Goal: Information Seeking & Learning: Learn about a topic

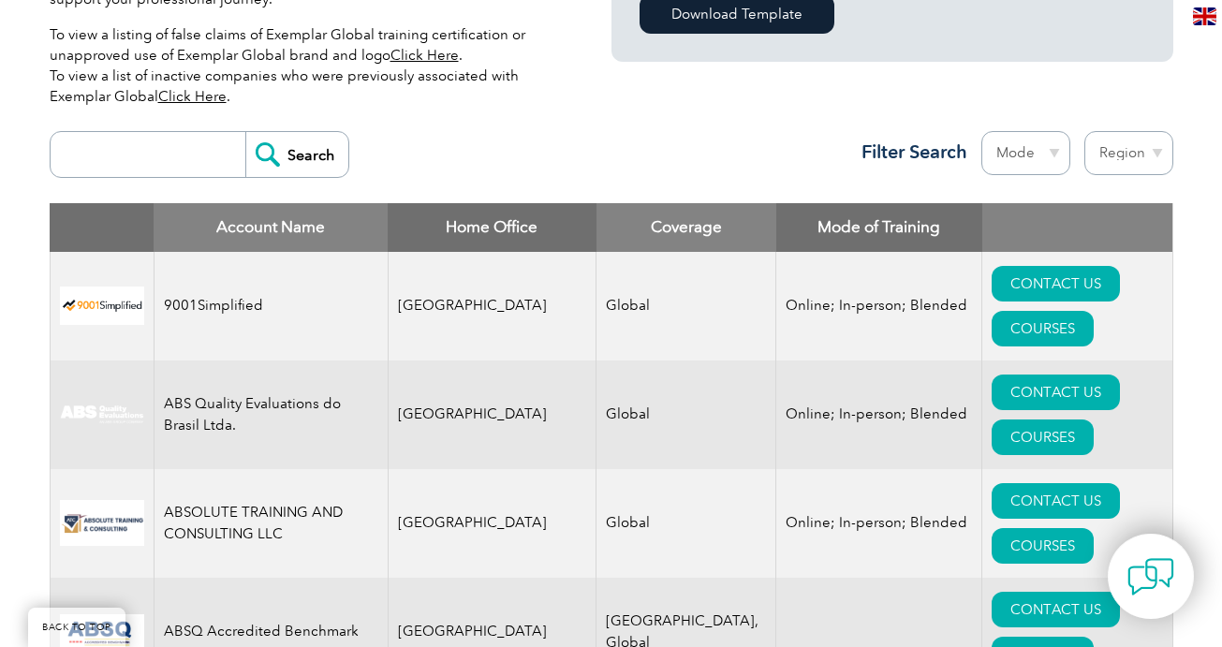
scroll to position [621, 0]
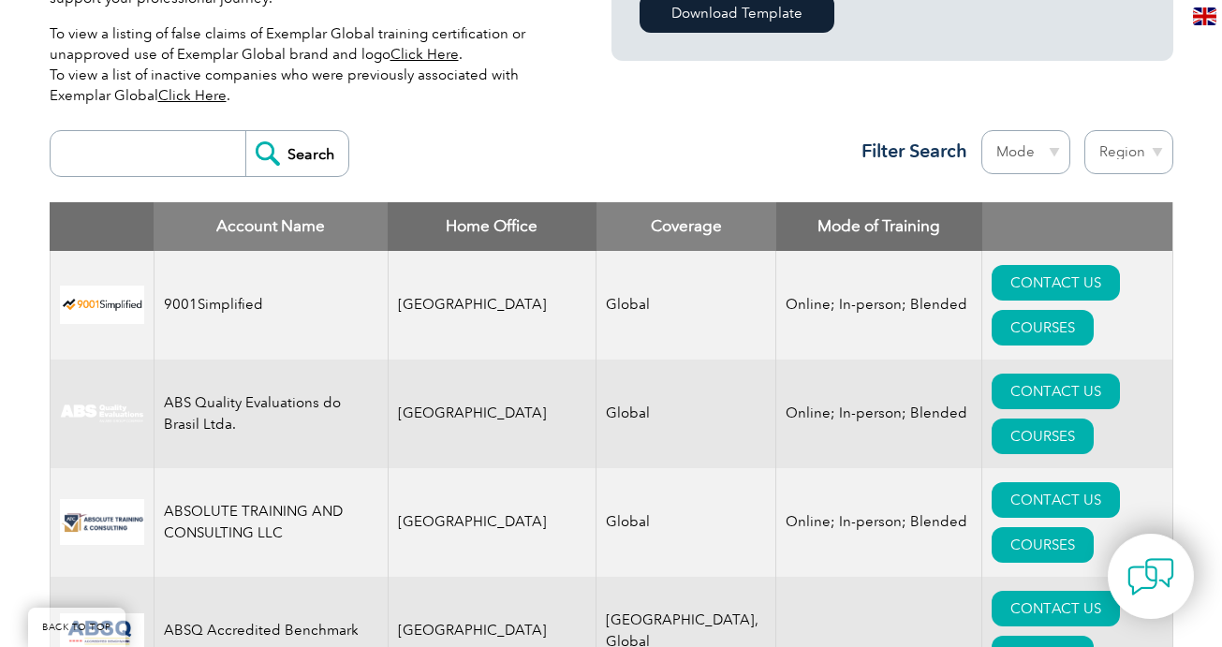
click at [156, 158] on input "search" at bounding box center [152, 153] width 185 height 45
type input "BİLGİNET"
click at [302, 151] on input "Search" at bounding box center [296, 153] width 103 height 45
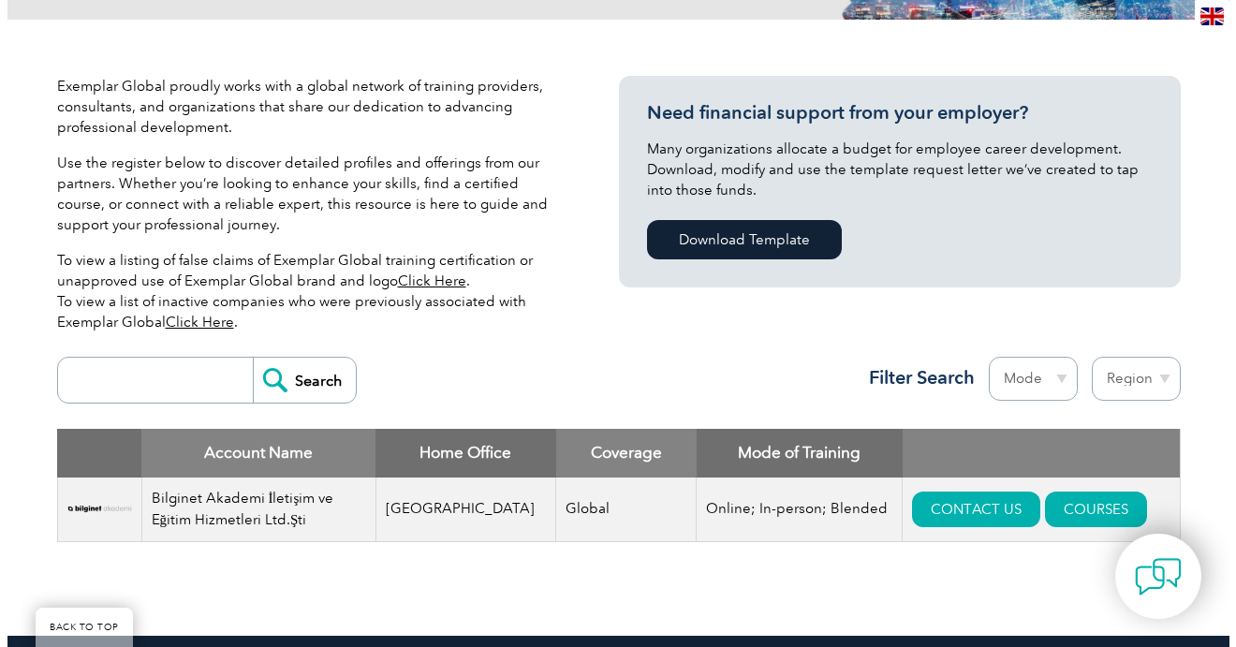
scroll to position [492, 0]
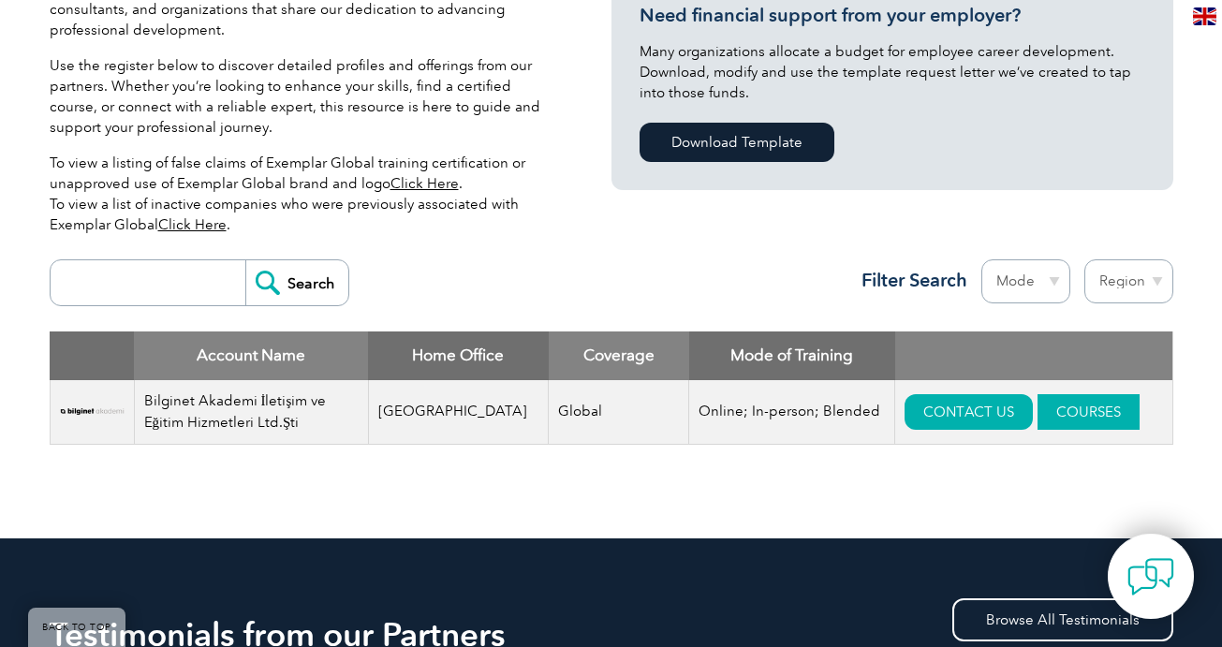
click at [1053, 417] on link "COURSES" at bounding box center [1089, 412] width 102 height 36
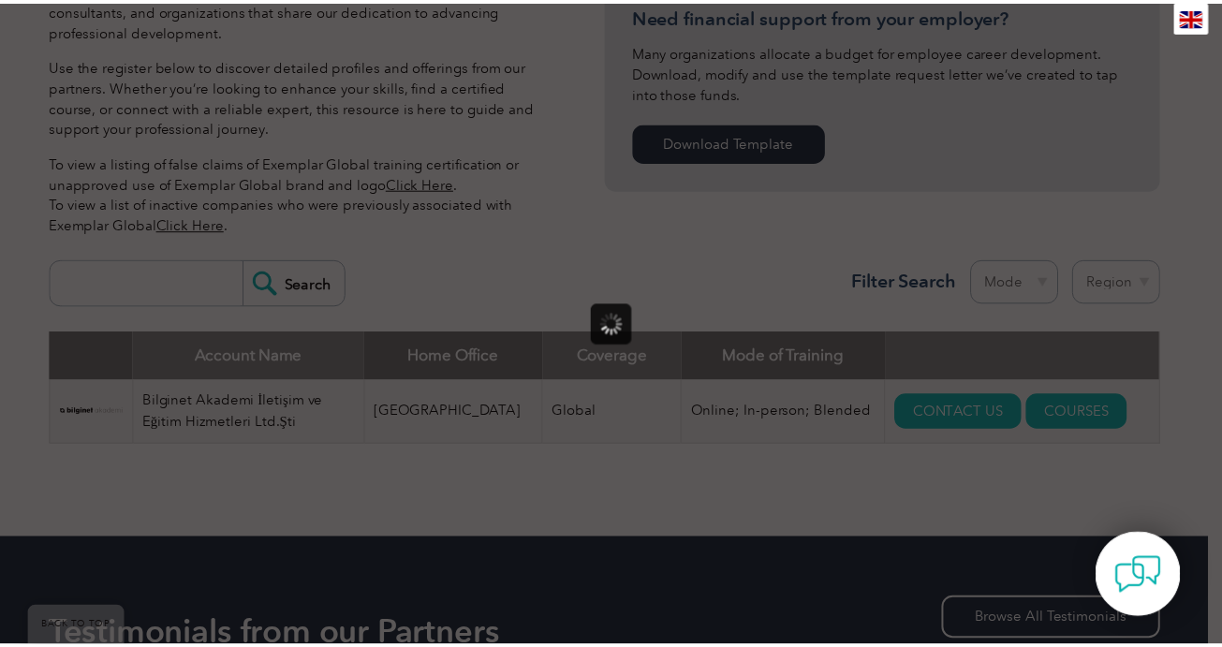
scroll to position [0, 0]
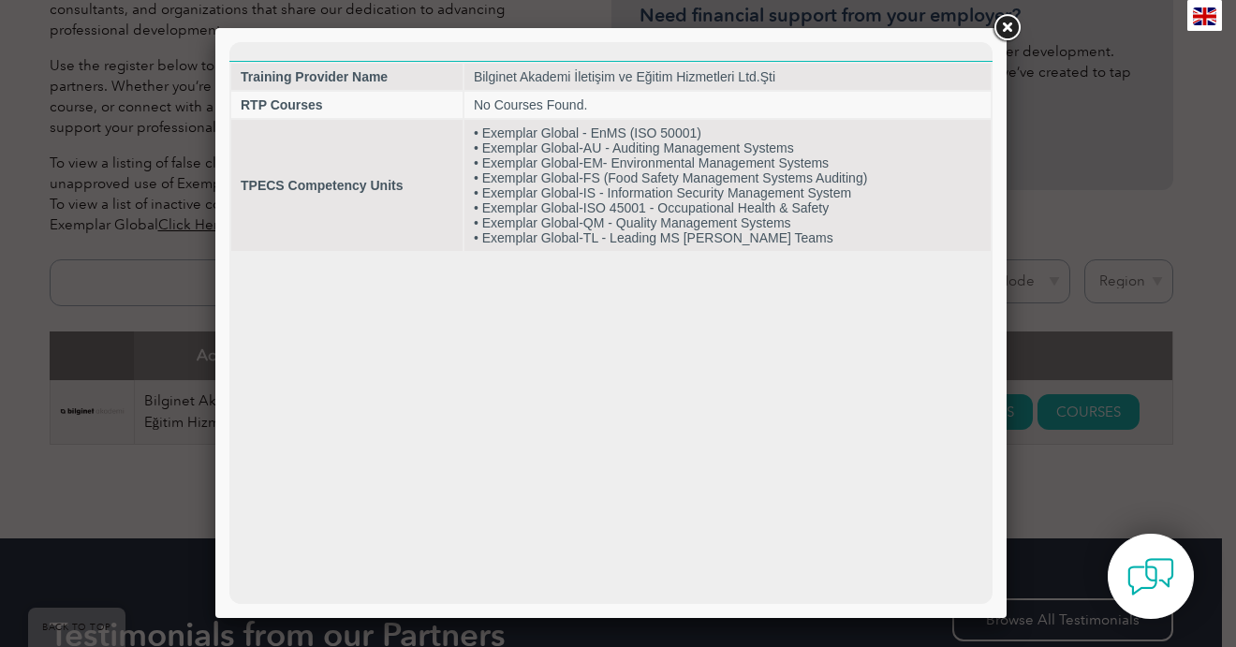
click at [1006, 31] on link at bounding box center [1007, 28] width 34 height 34
